Goal: Task Accomplishment & Management: Use online tool/utility

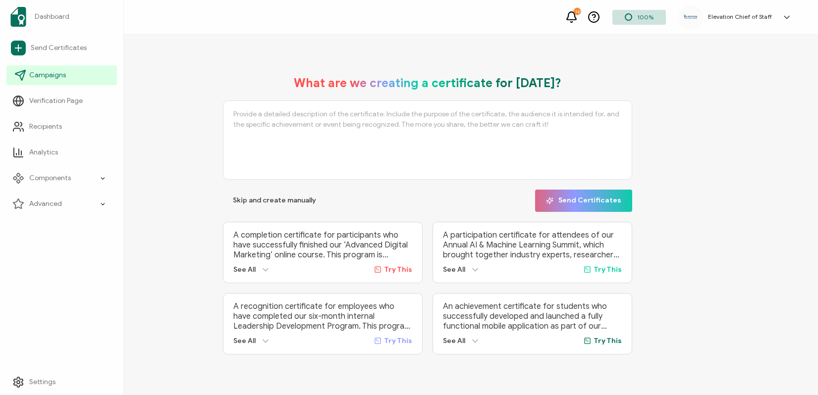
click at [54, 79] on span "Campaigns" at bounding box center [47, 75] width 37 height 10
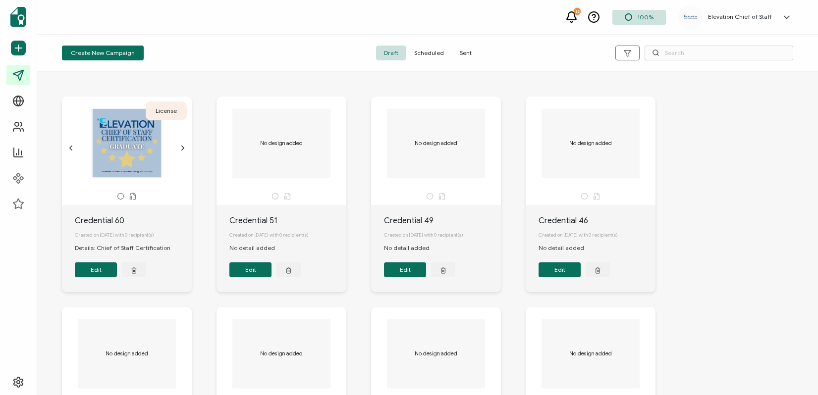
click at [469, 54] on span "Sent" at bounding box center [466, 53] width 28 height 15
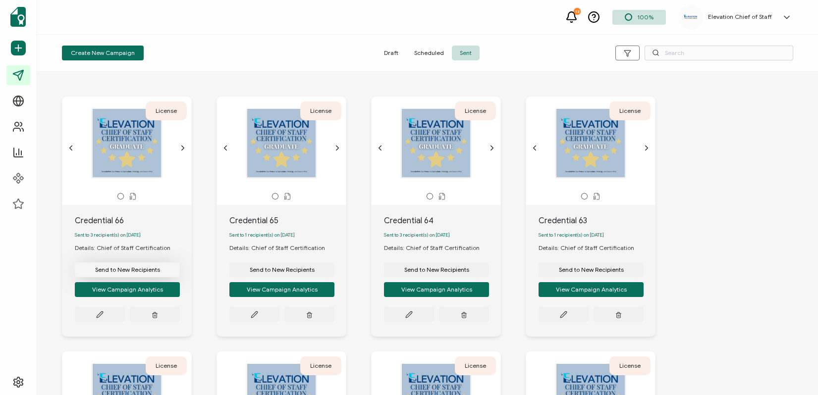
click at [136, 271] on span "Send to New Recipients" at bounding box center [127, 270] width 65 height 6
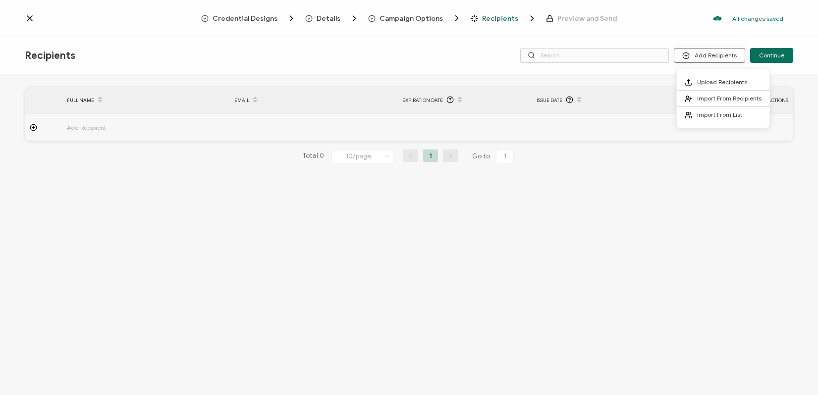
click at [689, 55] on circle at bounding box center [686, 56] width 6 height 6
click at [707, 96] on span "Import From Recipients" at bounding box center [729, 98] width 64 height 7
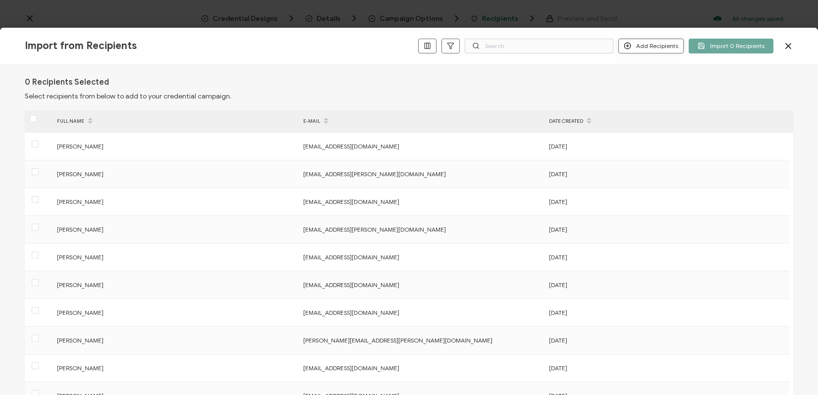
click at [655, 45] on button "Add Recipients" at bounding box center [650, 46] width 65 height 15
click at [643, 45] on button "Add Recipients" at bounding box center [650, 46] width 65 height 15
click at [651, 82] on span "Add a Single Recipient" at bounding box center [674, 80] width 62 height 7
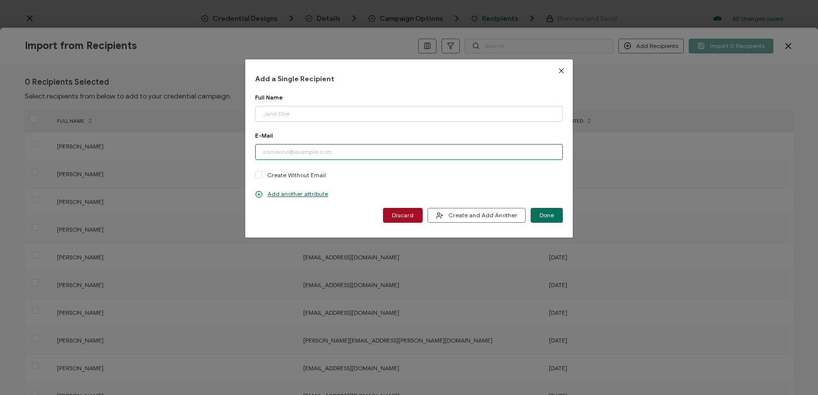
click at [319, 154] on input "dialog" at bounding box center [408, 152] width 307 height 16
paste input "[EMAIL_ADDRESS][DOMAIN_NAME]"
type input "[EMAIL_ADDRESS][DOMAIN_NAME]"
click at [296, 115] on input "dialog" at bounding box center [408, 114] width 307 height 16
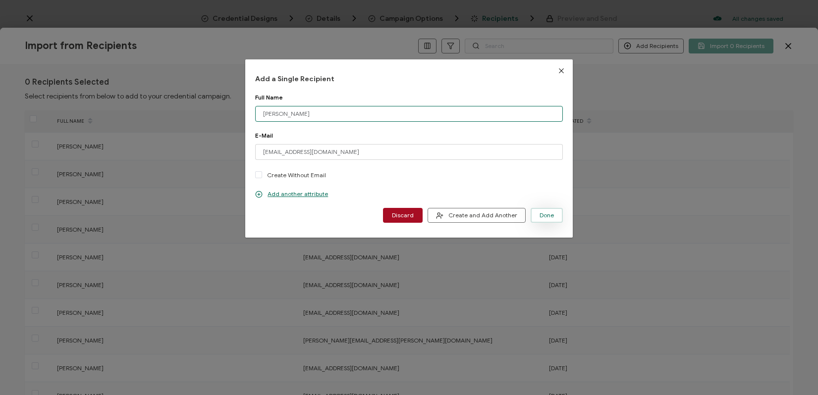
type input "[PERSON_NAME]"
click at [544, 214] on span "Done" at bounding box center [546, 215] width 14 height 6
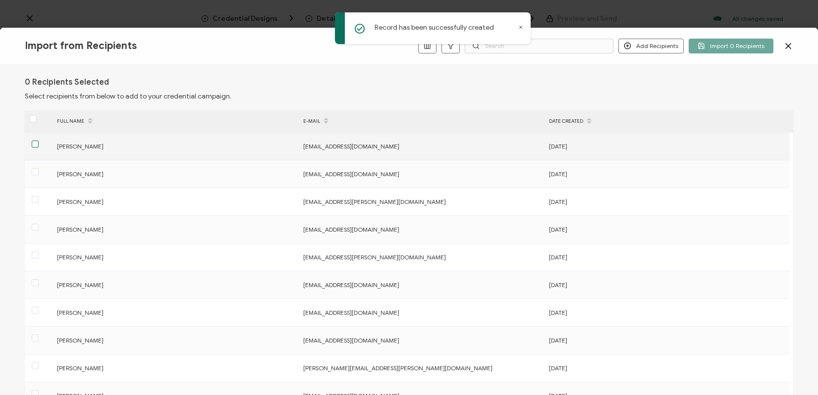
click at [35, 147] on span at bounding box center [35, 144] width 7 height 7
click at [39, 141] on input "checkbox" at bounding box center [39, 141] width 0 height 0
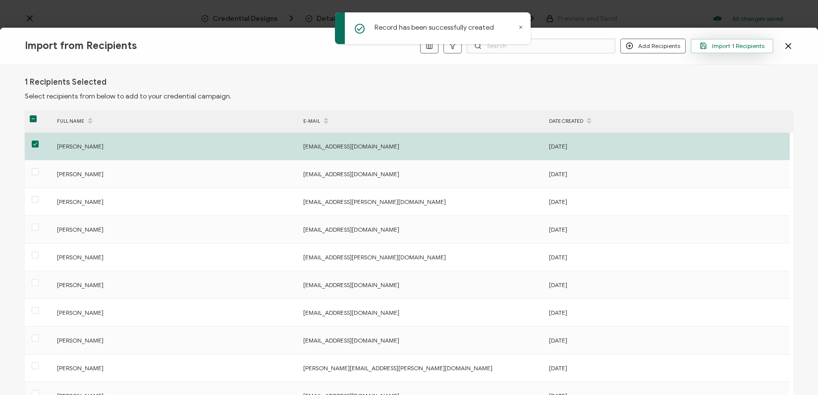
click at [721, 49] on span "Import 1 Recipients" at bounding box center [731, 45] width 65 height 7
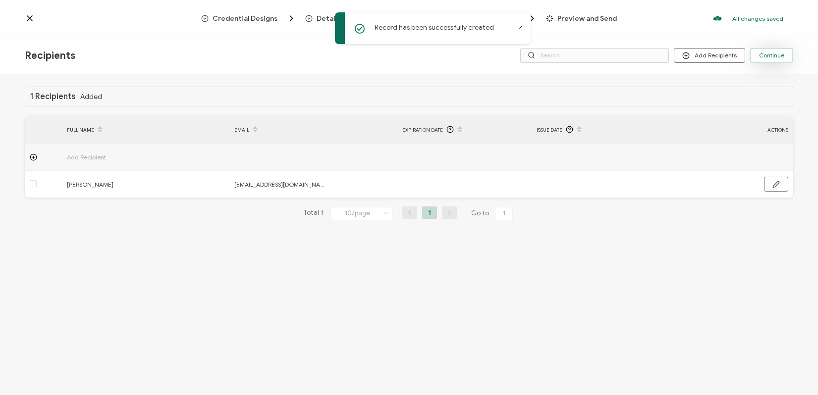
click at [771, 58] on span "Continue" at bounding box center [771, 56] width 25 height 6
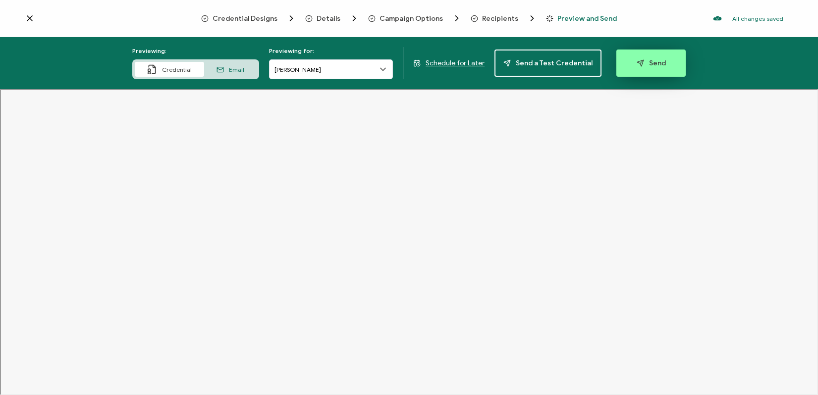
click at [647, 61] on span "Send" at bounding box center [650, 62] width 29 height 7
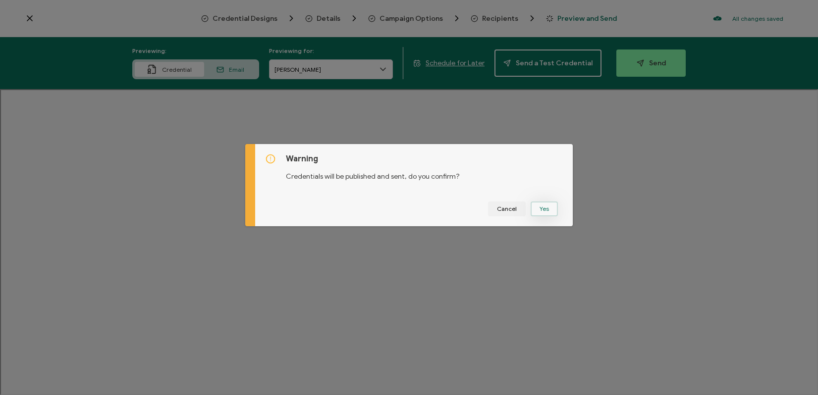
click at [542, 209] on button "Yes" at bounding box center [543, 209] width 27 height 15
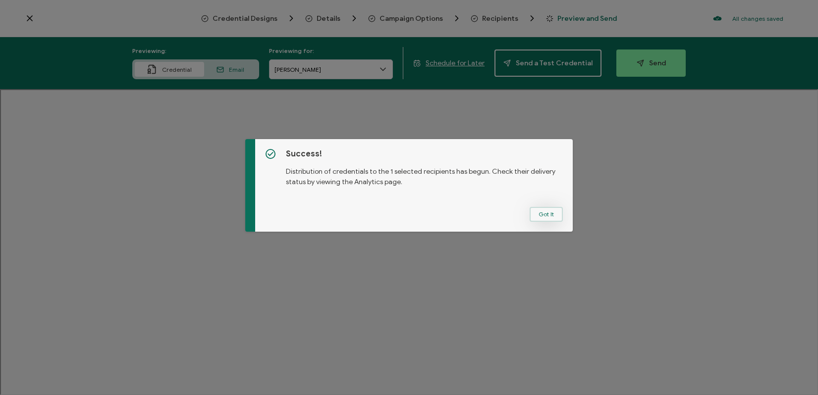
click at [542, 217] on button "Got It" at bounding box center [545, 214] width 33 height 15
